Goal: Task Accomplishment & Management: Use online tool/utility

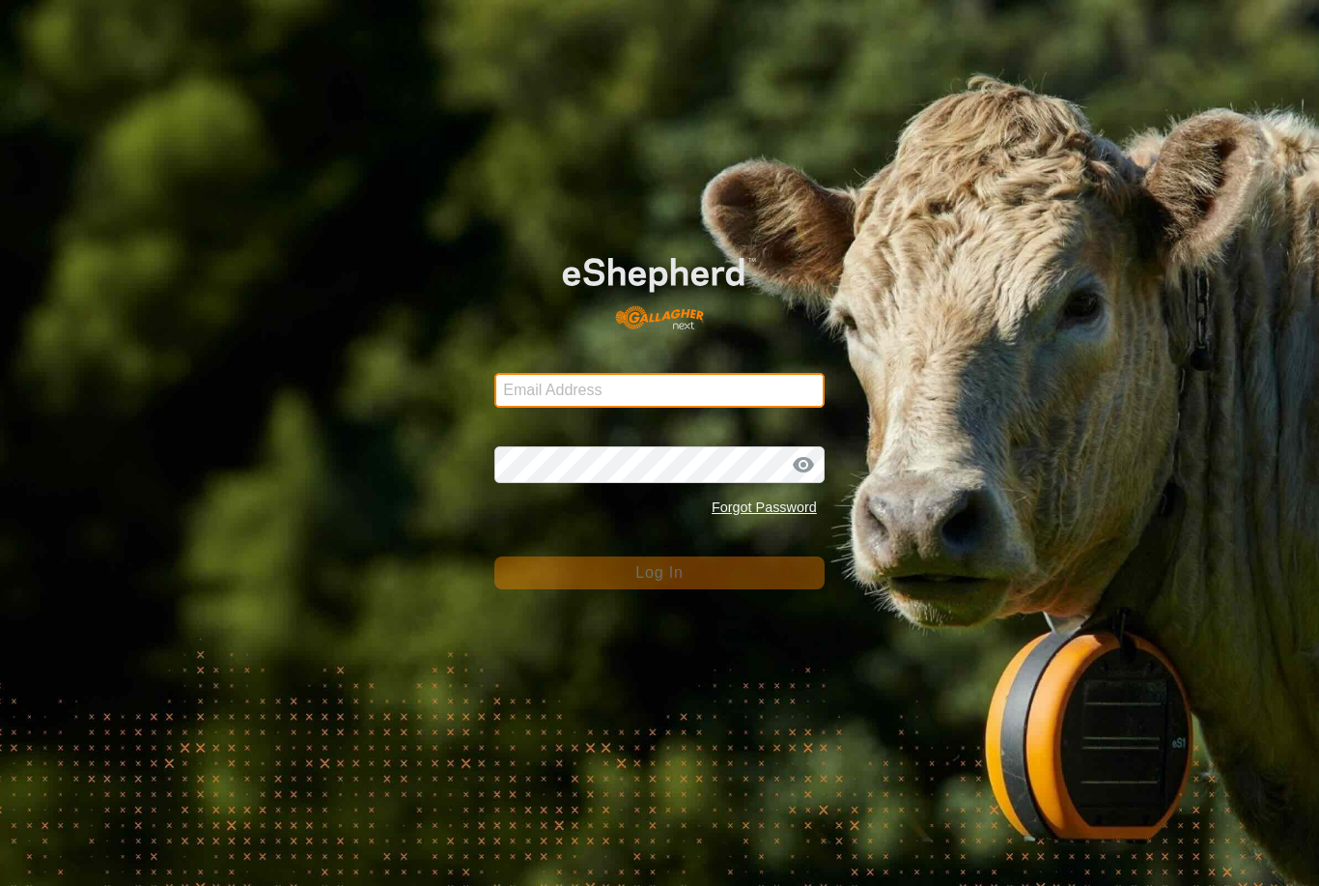
click at [744, 394] on input "Email Address" at bounding box center [659, 390] width 330 height 35
type input "[EMAIL_ADDRESS][DOMAIN_NAME]"
click at [660, 573] on button "Log In" at bounding box center [659, 572] width 330 height 33
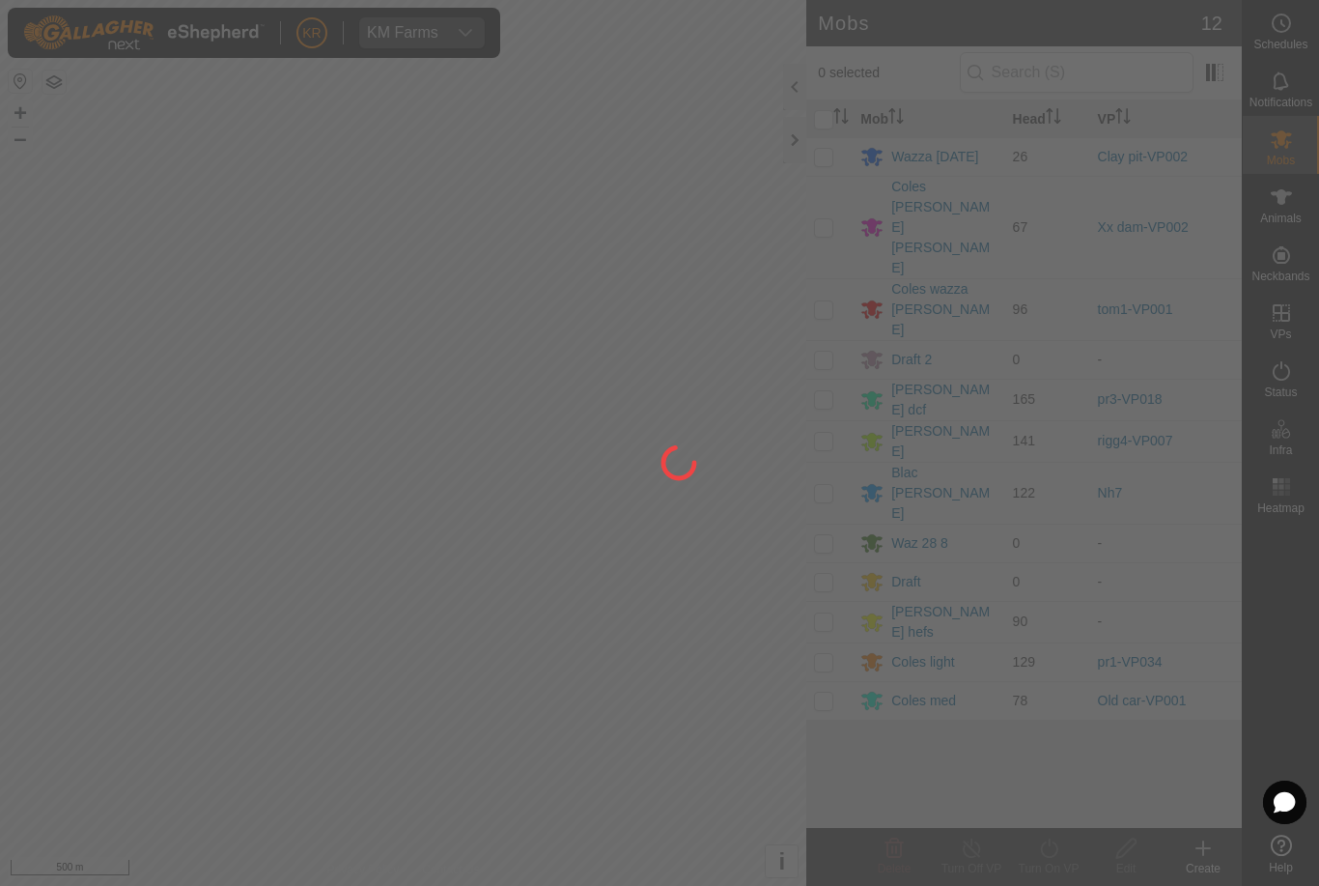
click at [838, 507] on div at bounding box center [659, 443] width 1319 height 886
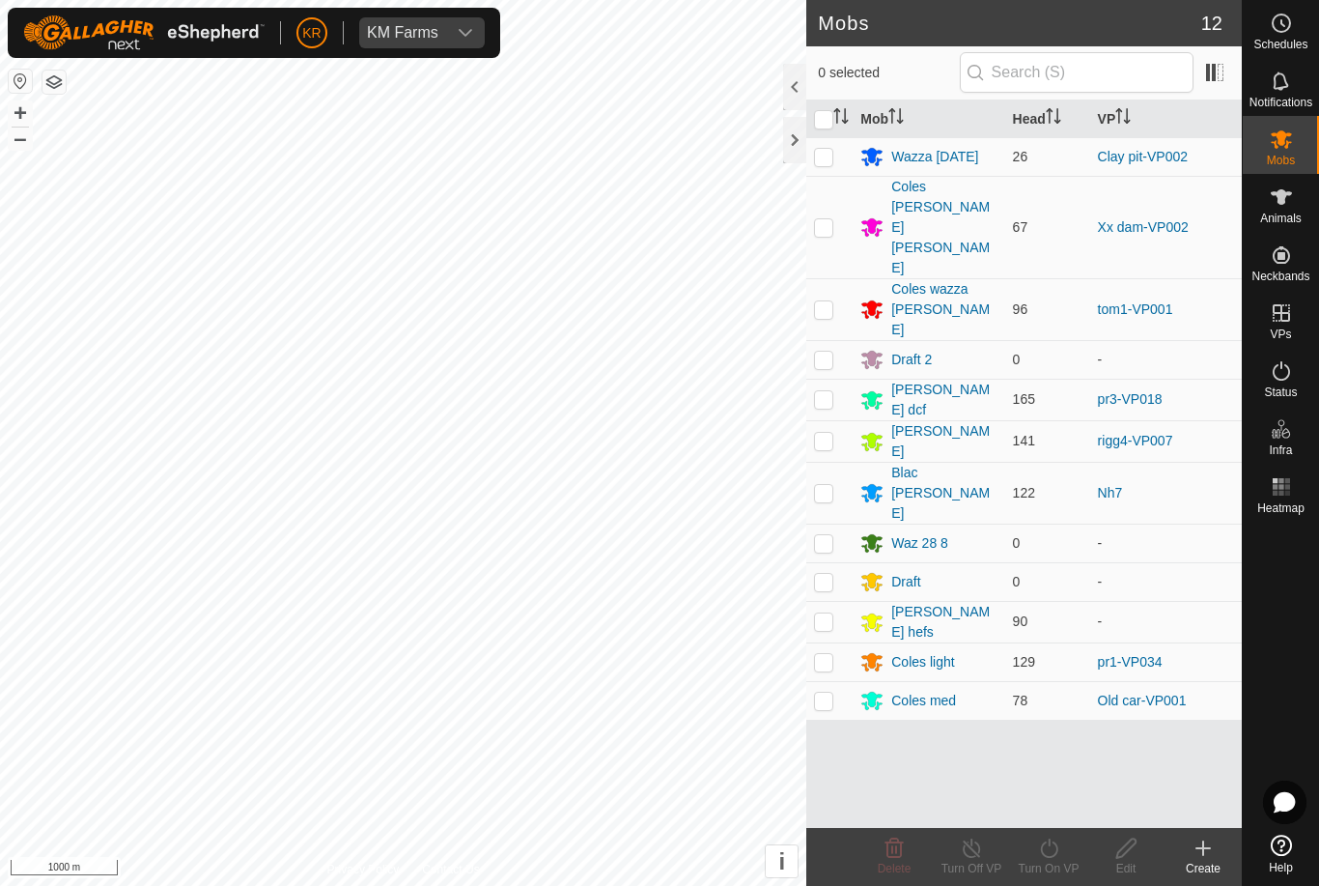
click at [823, 613] on p-checkbox at bounding box center [823, 620] width 19 height 15
checkbox input "true"
click at [1041, 869] on div "Turn On VP" at bounding box center [1048, 868] width 77 height 17
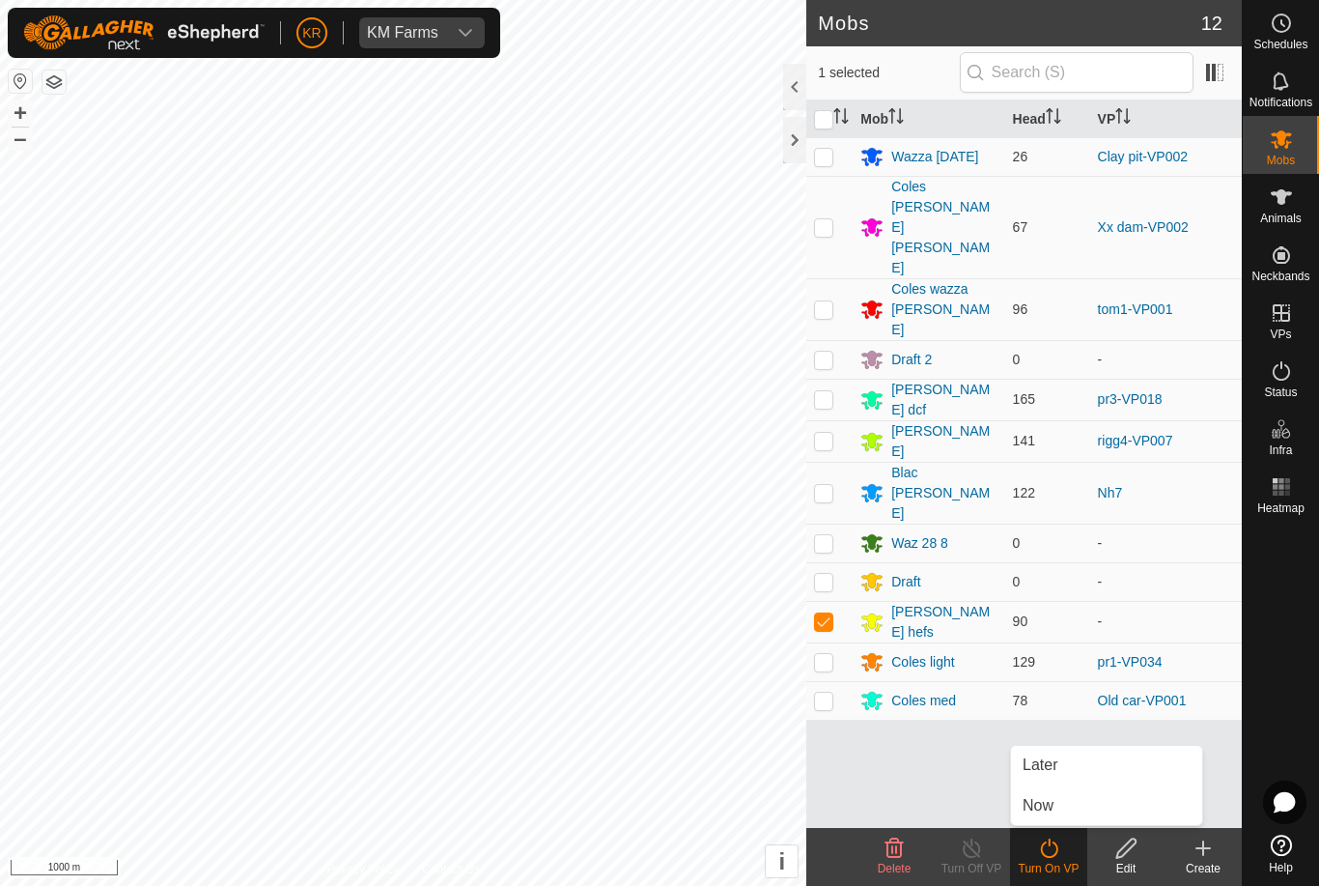
click at [1064, 804] on link "Now" at bounding box center [1106, 805] width 191 height 39
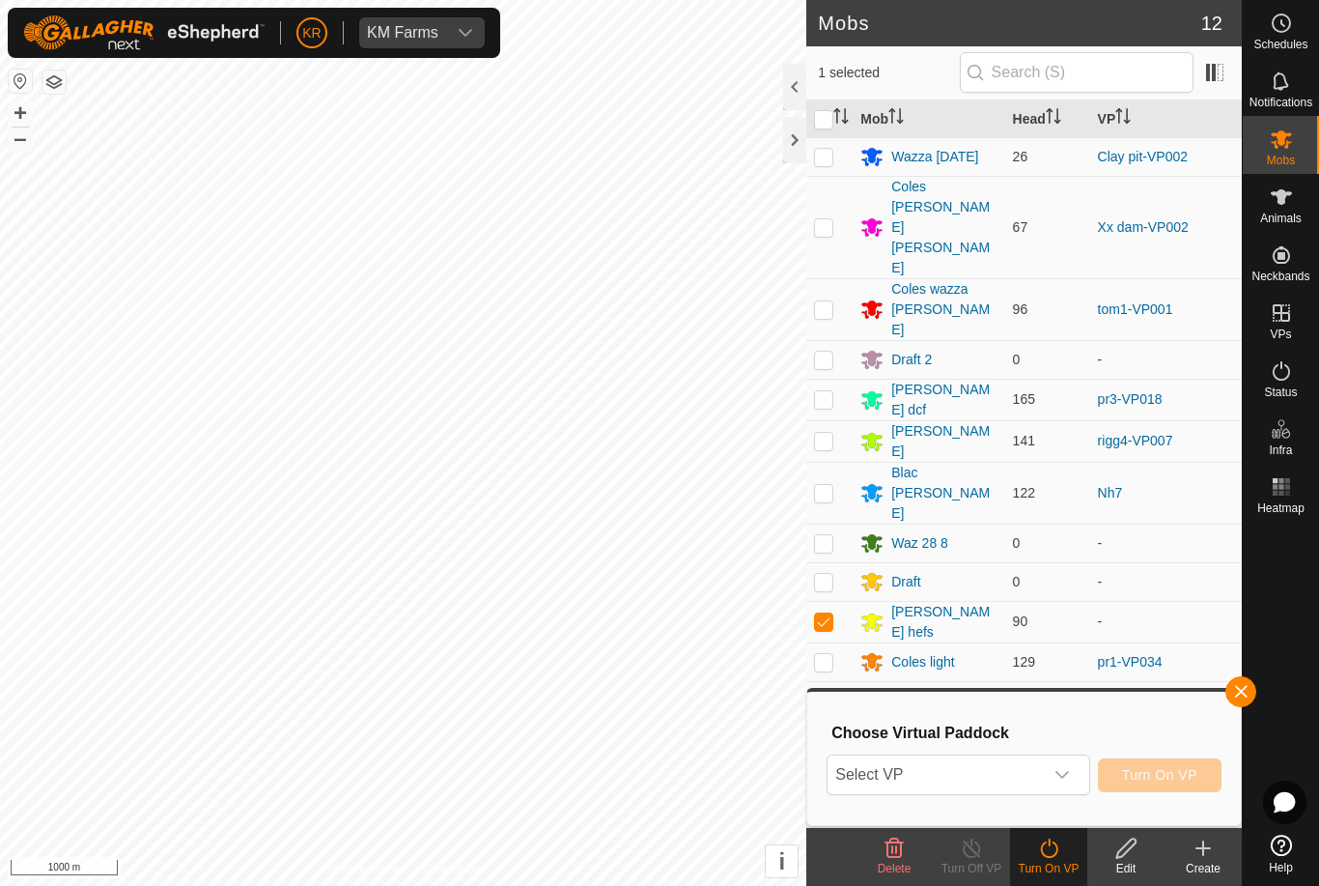
click at [1024, 776] on span "Select VP" at bounding box center [935, 774] width 214 height 39
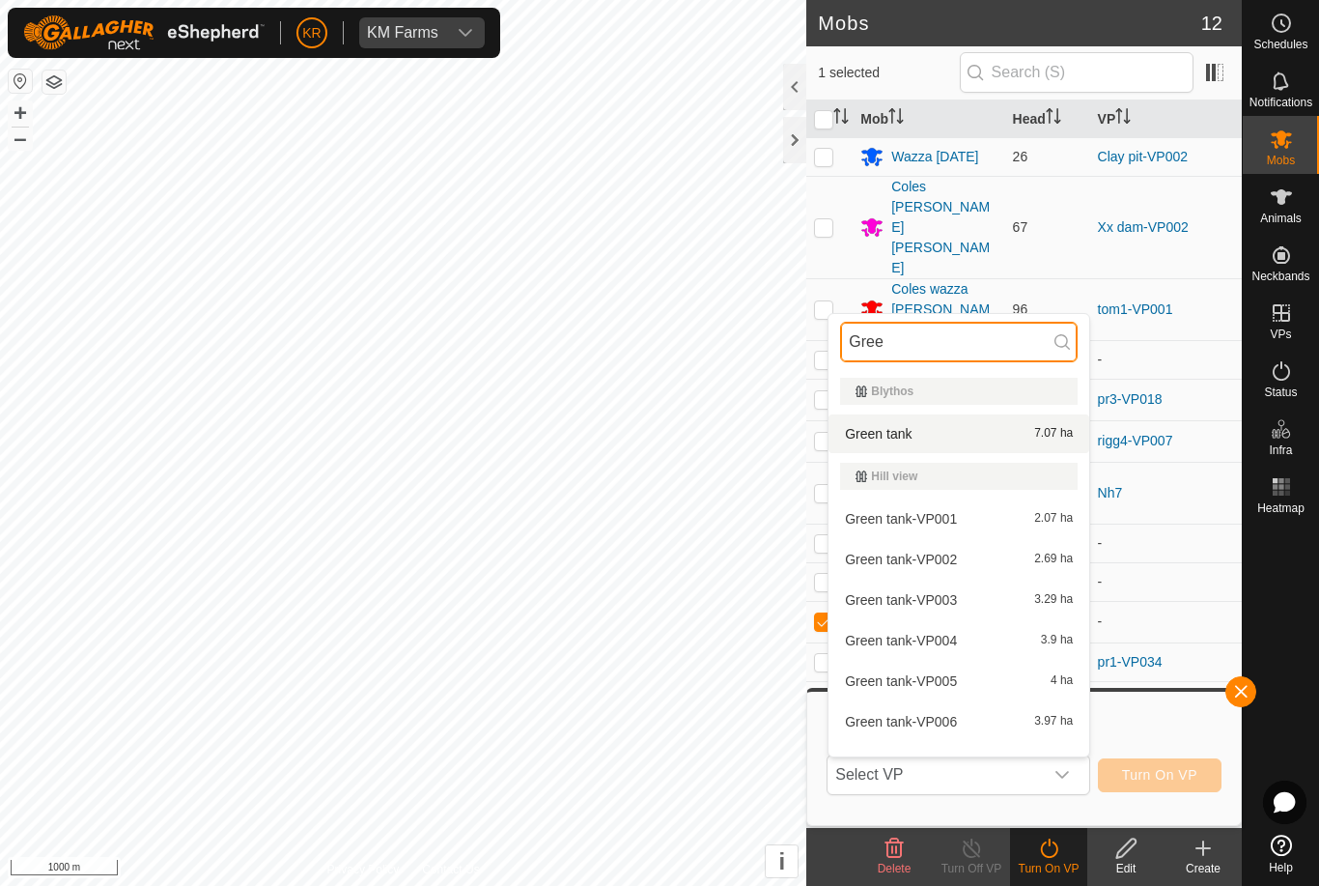
type input "Gree"
click at [990, 434] on div "Green tank 7.07 ha" at bounding box center [959, 433] width 238 height 23
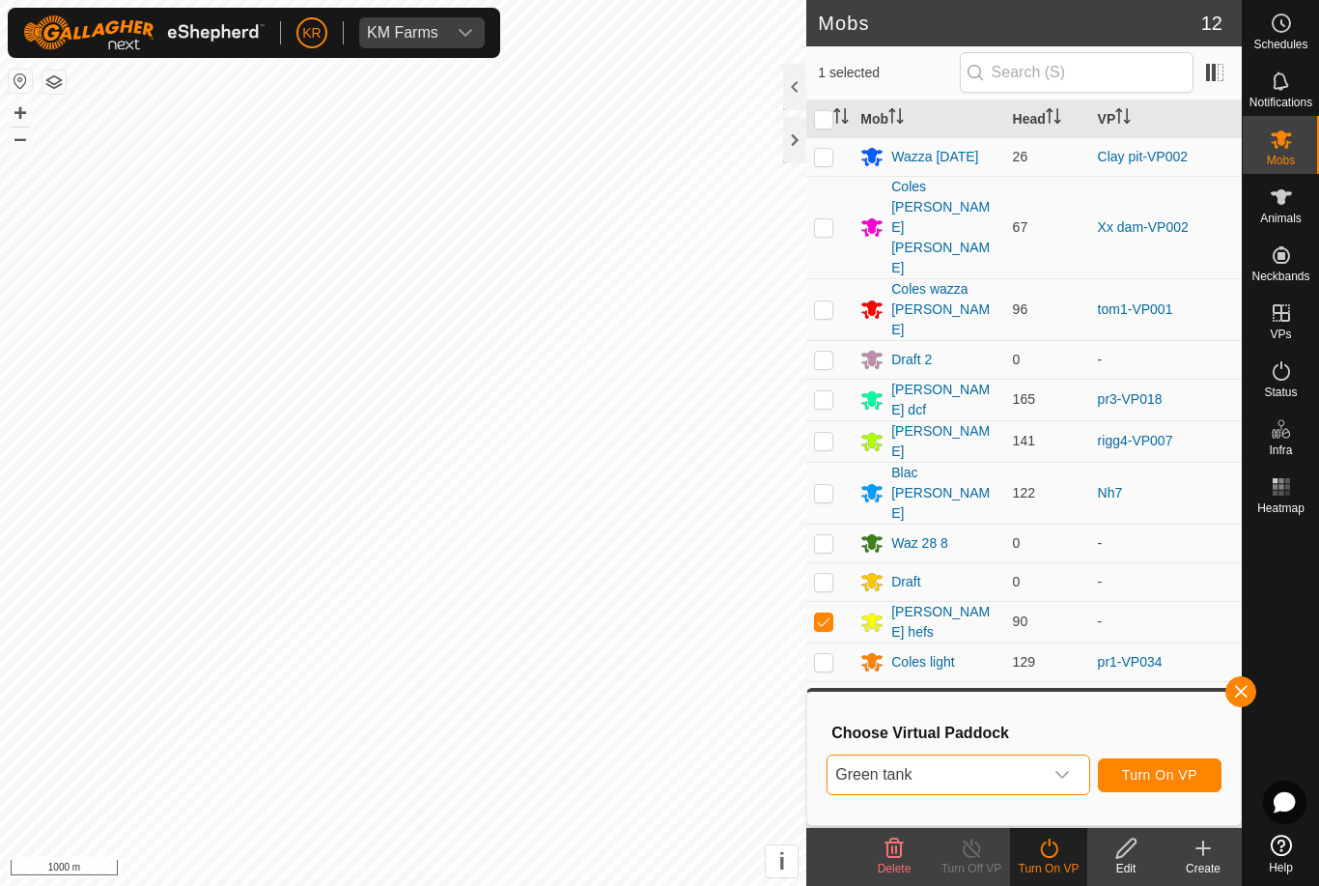
click at [1172, 770] on span "Turn On VP" at bounding box center [1159, 774] width 75 height 15
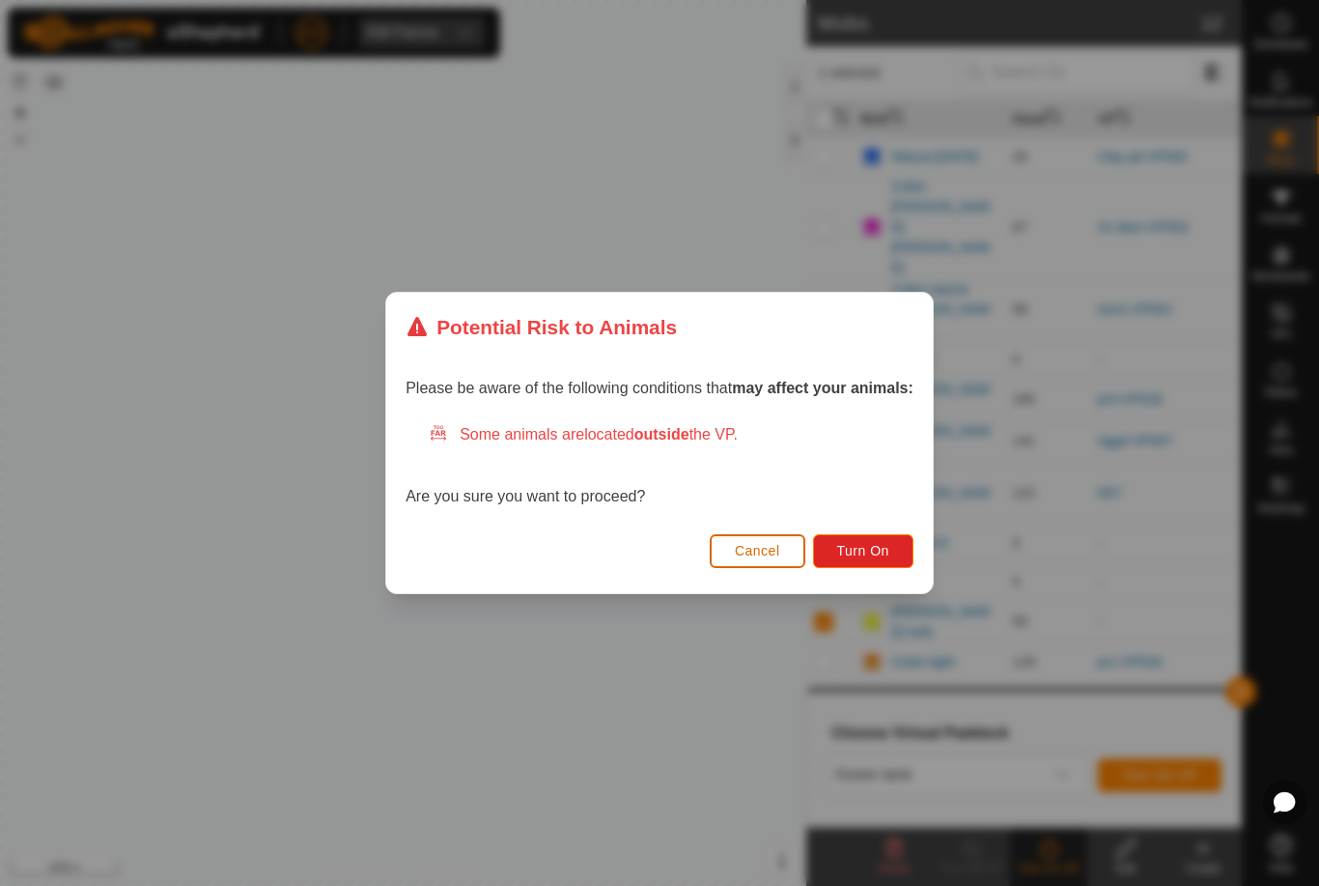
click at [888, 551] on span "Turn On" at bounding box center [863, 550] width 52 height 15
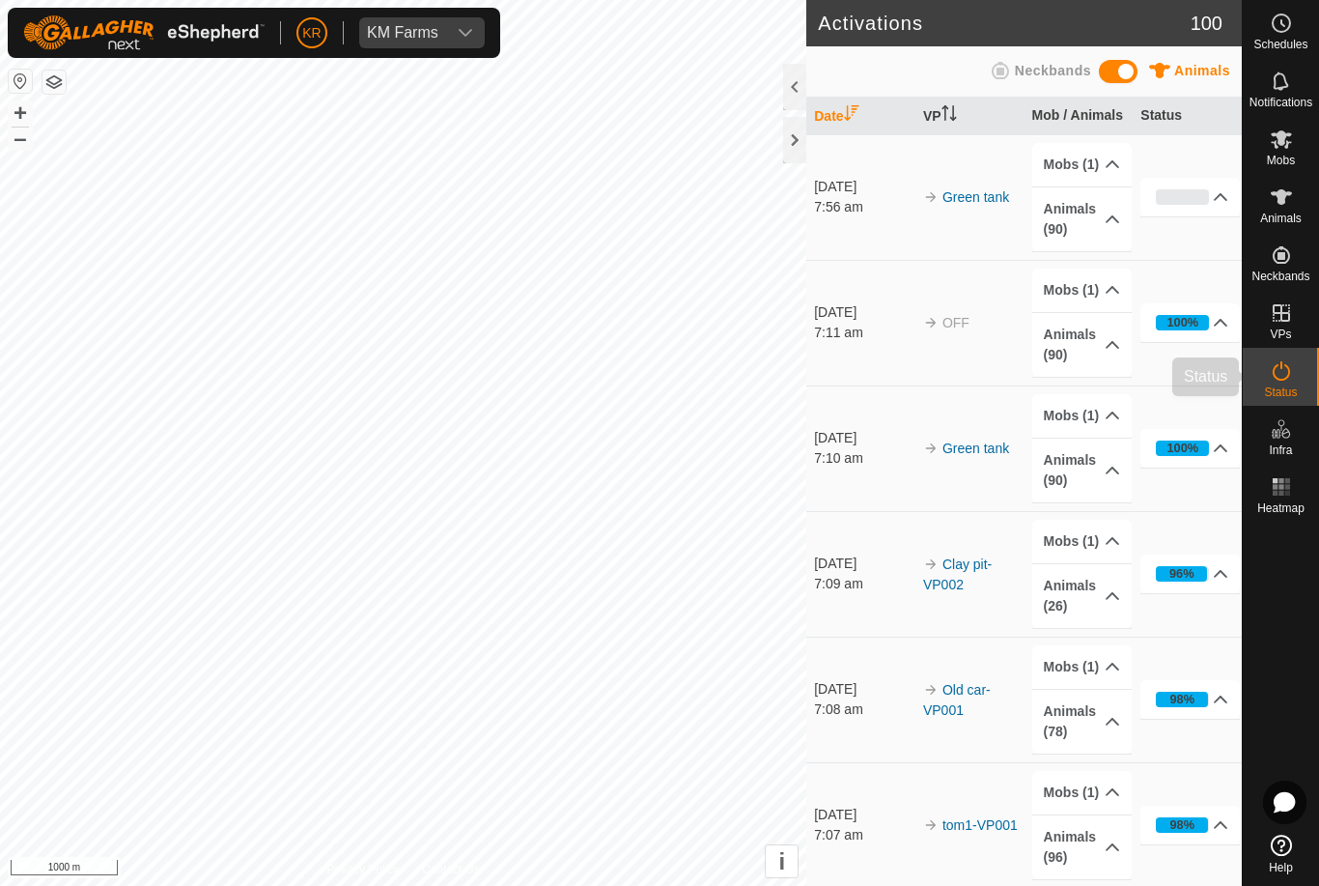
click at [1293, 382] on es-activation-svg-icon at bounding box center [1281, 370] width 35 height 31
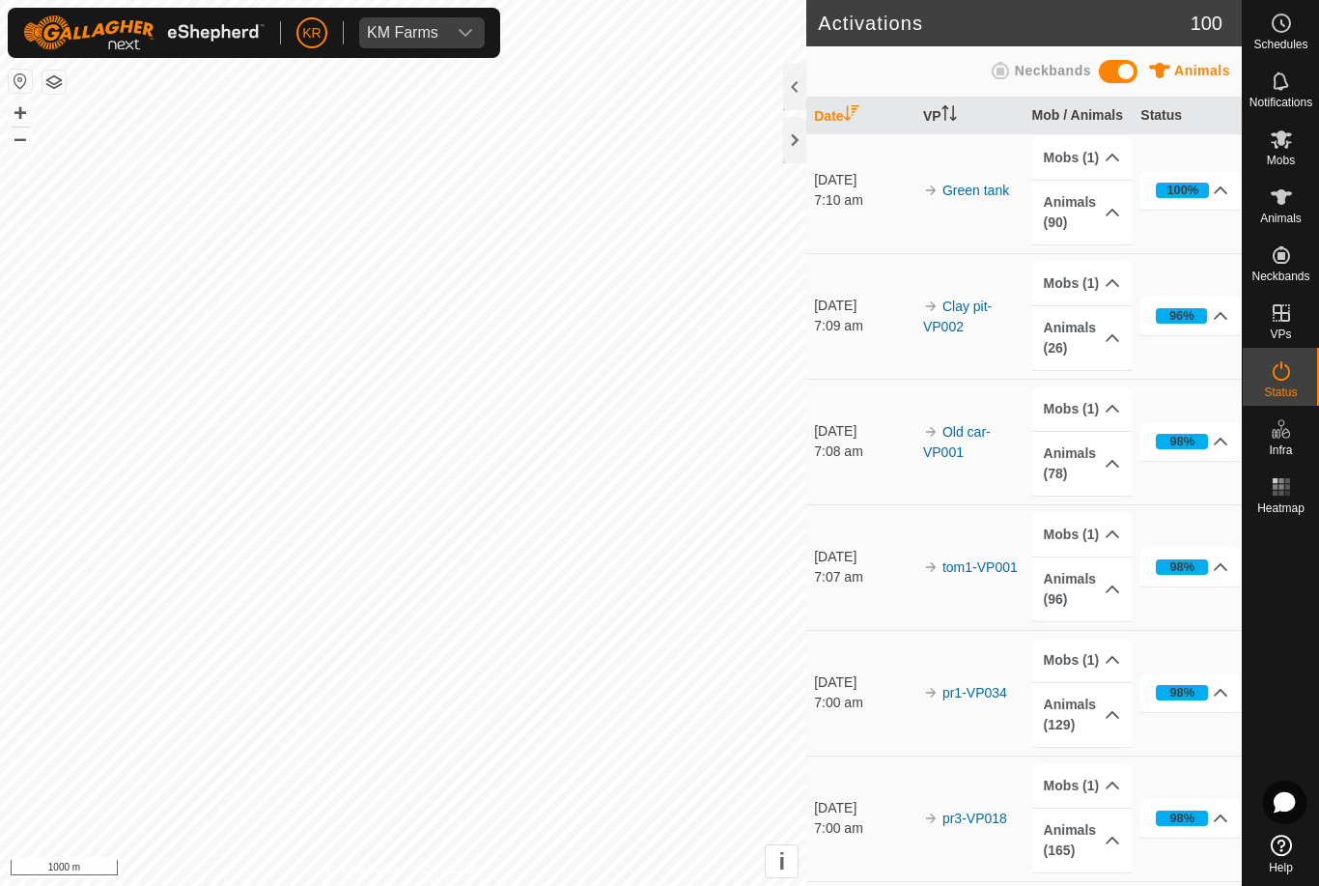
scroll to position [260, 0]
